Goal: Transaction & Acquisition: Purchase product/service

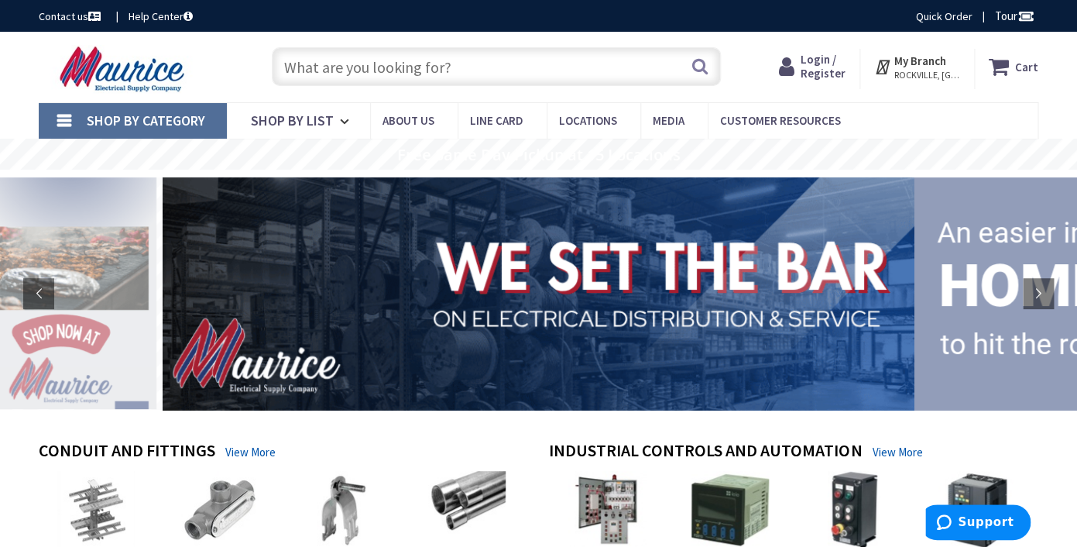
click at [839, 68] on span "Login / Register" at bounding box center [823, 66] width 45 height 29
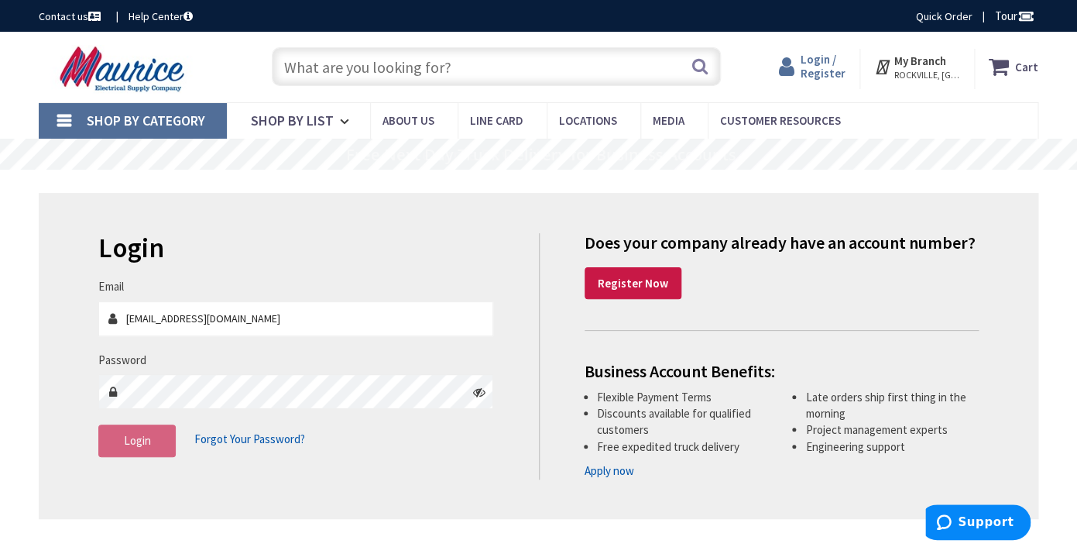
type input "[EMAIL_ADDRESS][DOMAIN_NAME]"
click at [838, 72] on span "Login / Register" at bounding box center [823, 66] width 45 height 29
click at [170, 446] on button "Login" at bounding box center [136, 440] width 77 height 33
type input "[EMAIL_ADDRESS][DOMAIN_NAME]"
click at [837, 63] on span "Login / Register" at bounding box center [823, 66] width 45 height 29
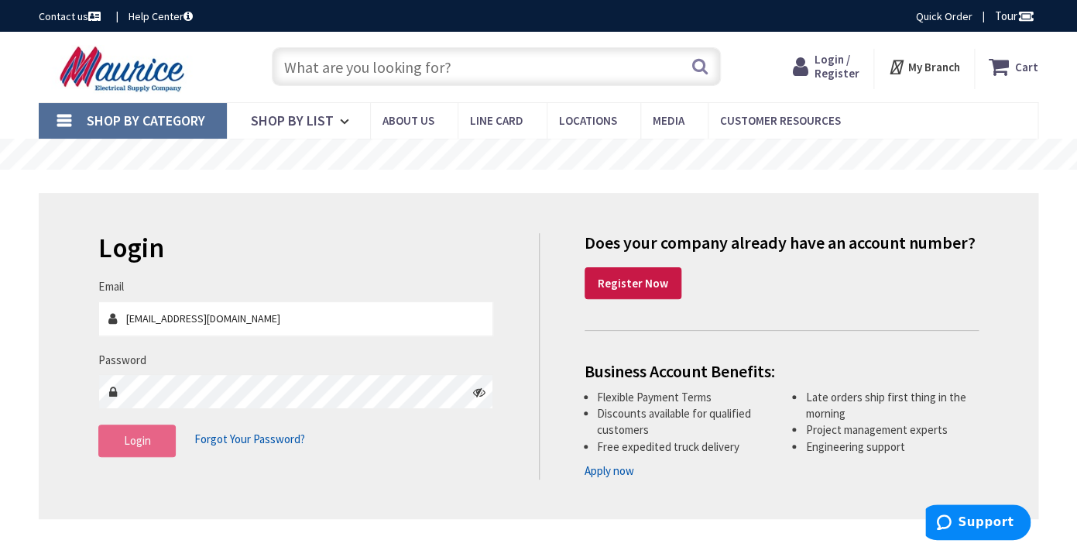
type input "[EMAIL_ADDRESS][DOMAIN_NAME]"
click at [149, 439] on span "Login" at bounding box center [137, 440] width 27 height 15
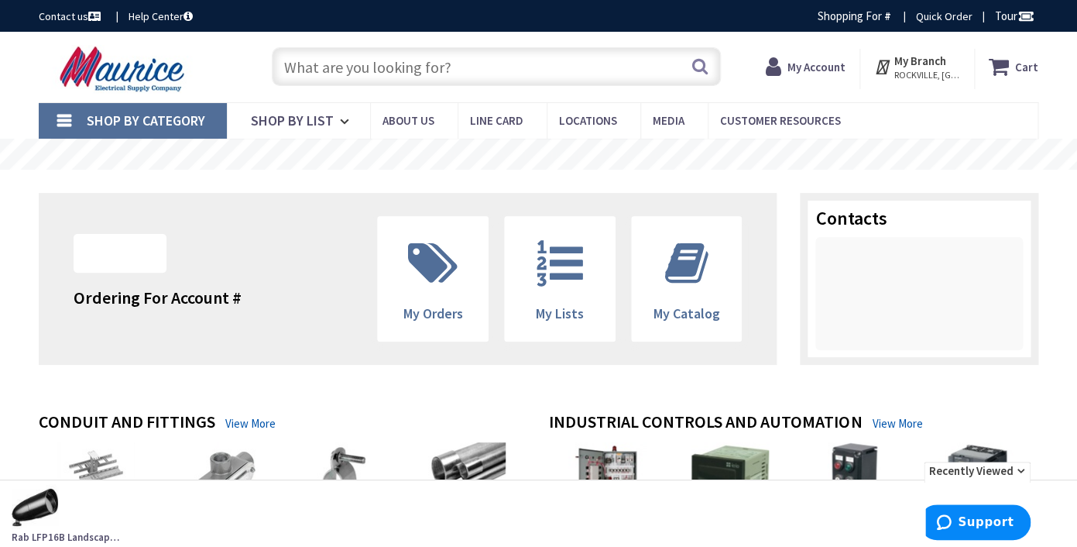
click at [371, 63] on input "text" at bounding box center [497, 66] width 450 height 39
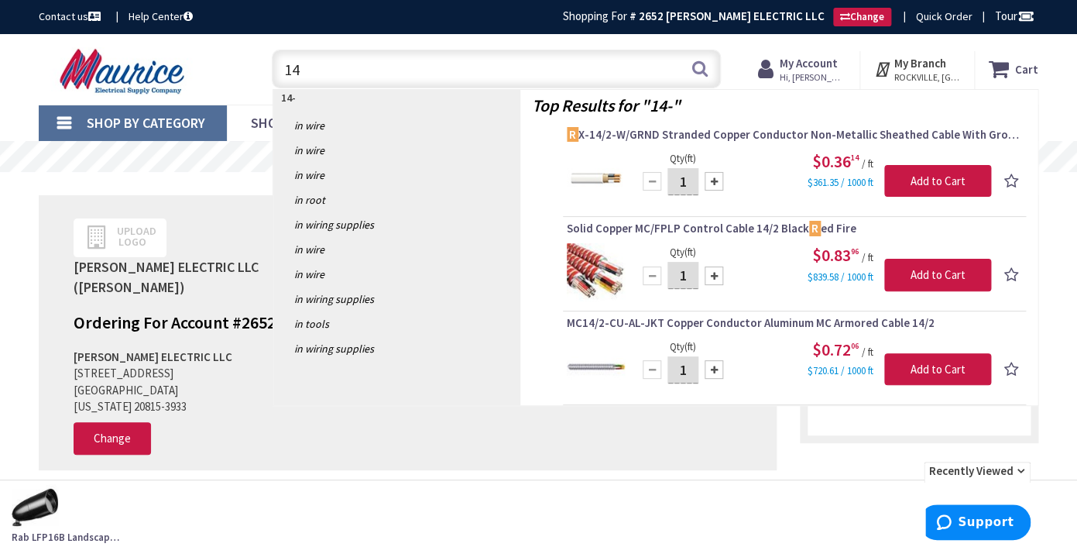
type input "1"
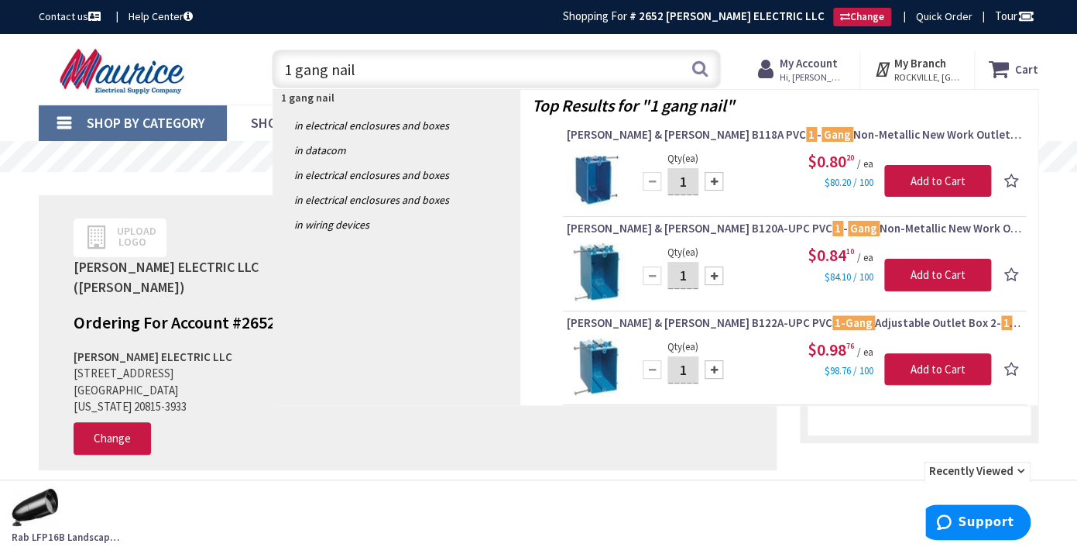
click at [291, 73] on input "1 gang nail" at bounding box center [497, 69] width 450 height 39
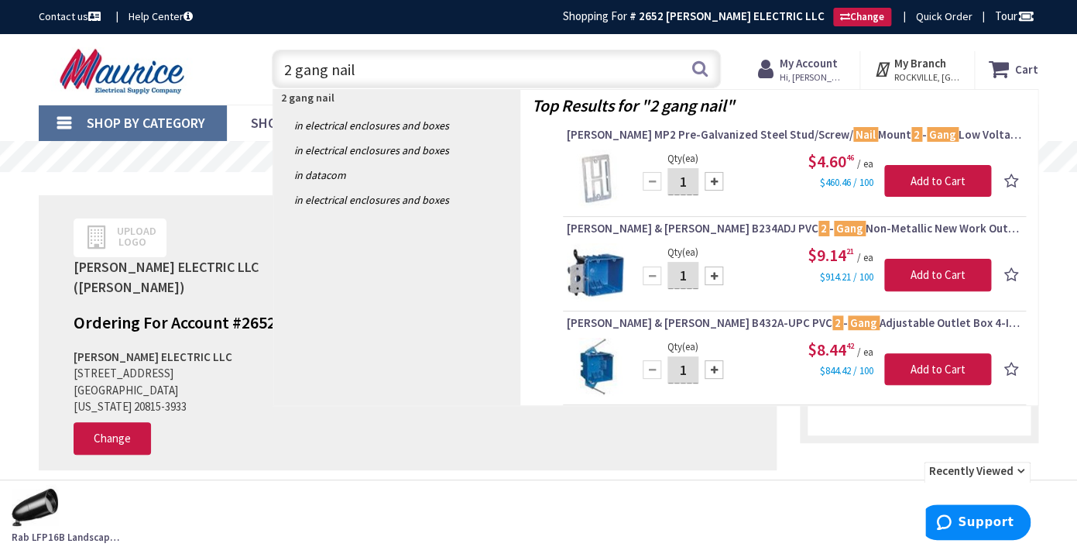
click at [355, 70] on input "2 gang nail" at bounding box center [497, 69] width 450 height 39
type input "2"
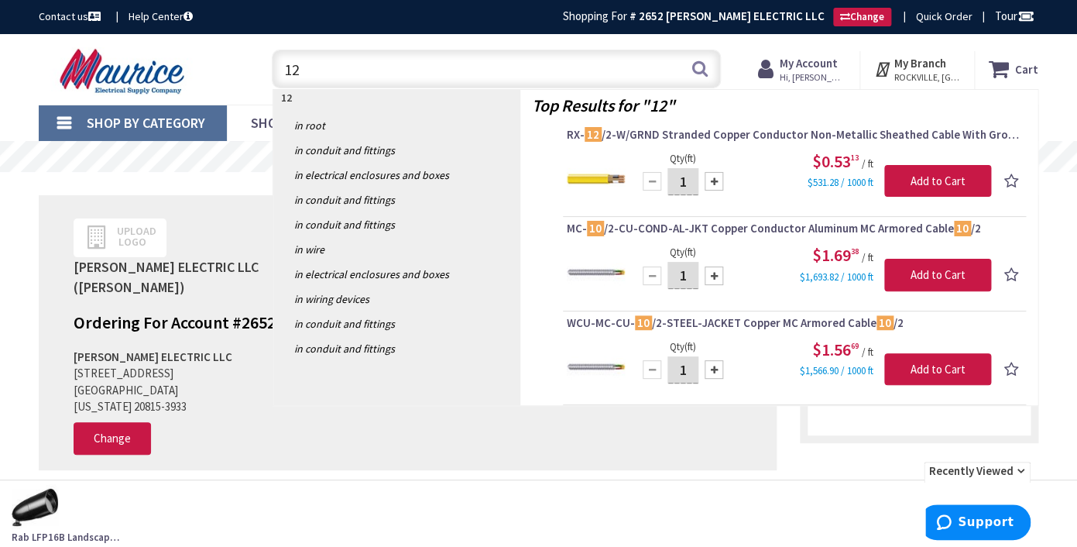
type input "1"
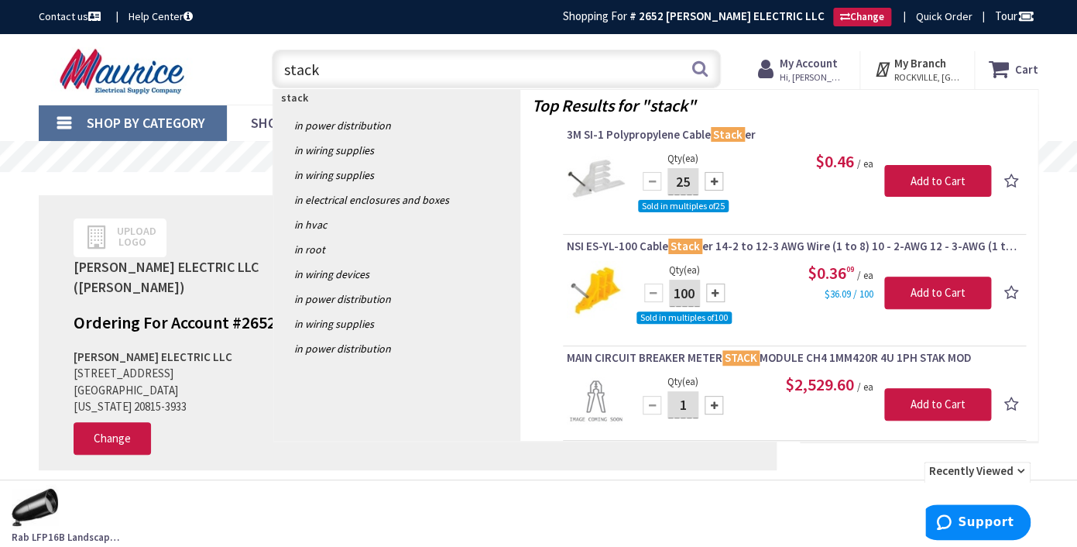
type input "stack"
